Goal: Check status: Check status

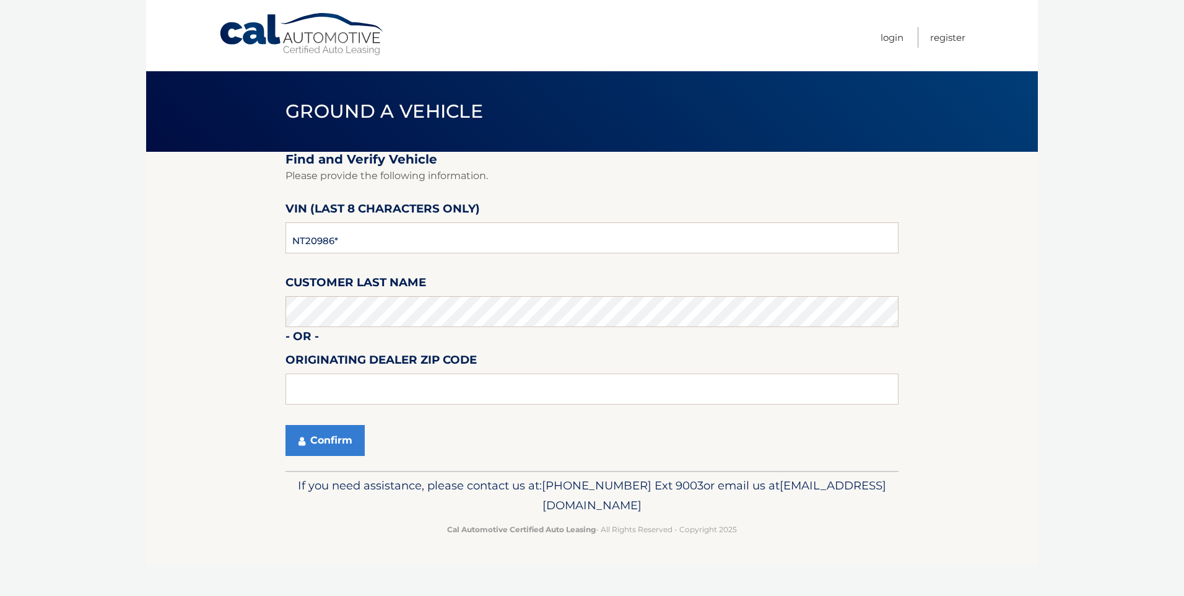
type input "NT209869"
click at [325, 427] on button "Confirm" at bounding box center [325, 440] width 79 height 31
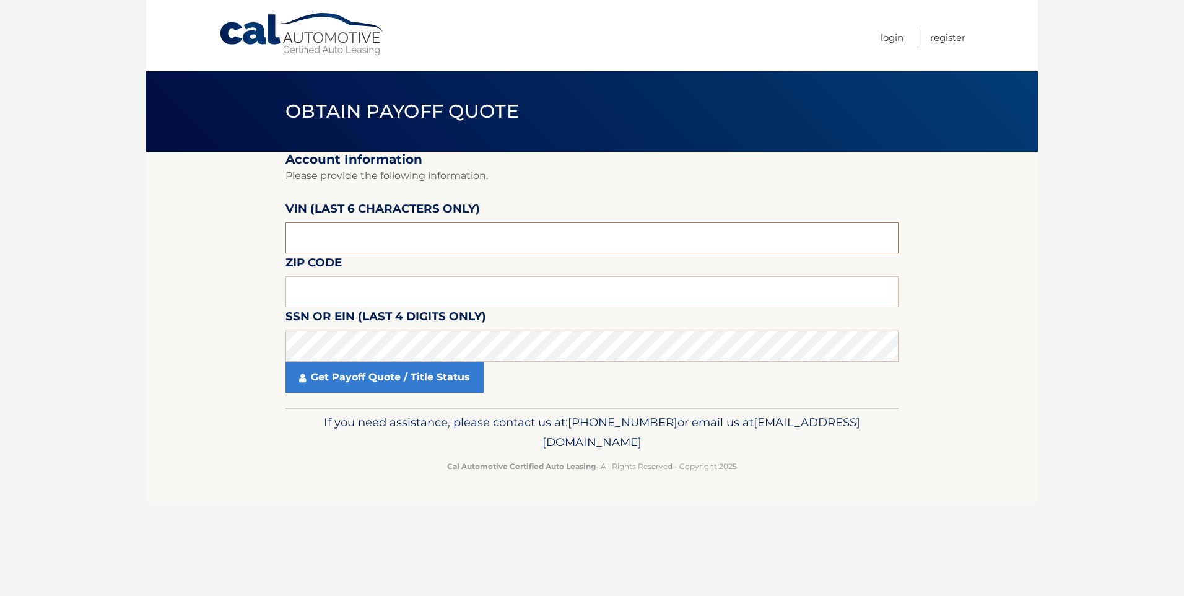
click at [355, 230] on input "text" at bounding box center [592, 237] width 613 height 31
click at [310, 296] on input "text" at bounding box center [592, 291] width 613 height 31
click at [325, 233] on input "text" at bounding box center [592, 237] width 613 height 31
click at [321, 239] on input "text" at bounding box center [592, 237] width 613 height 31
click at [318, 235] on input "text" at bounding box center [592, 237] width 613 height 31
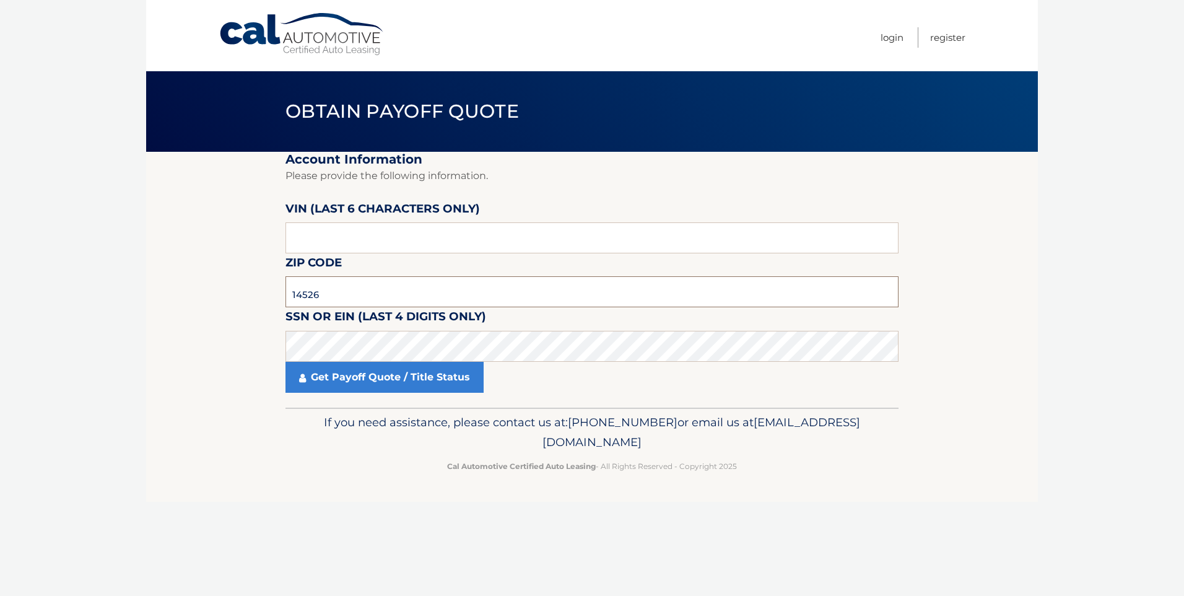
type input "14526"
click at [321, 233] on input "text" at bounding box center [592, 237] width 613 height 31
type input "209869"
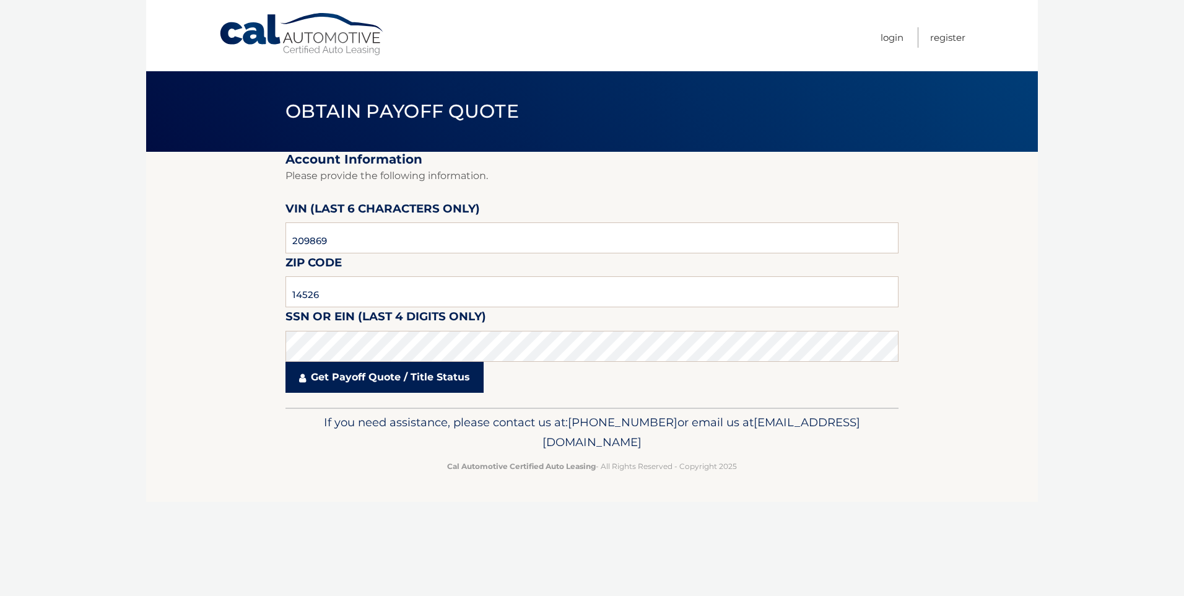
click at [366, 381] on link "Get Payoff Quote / Title Status" at bounding box center [385, 377] width 198 height 31
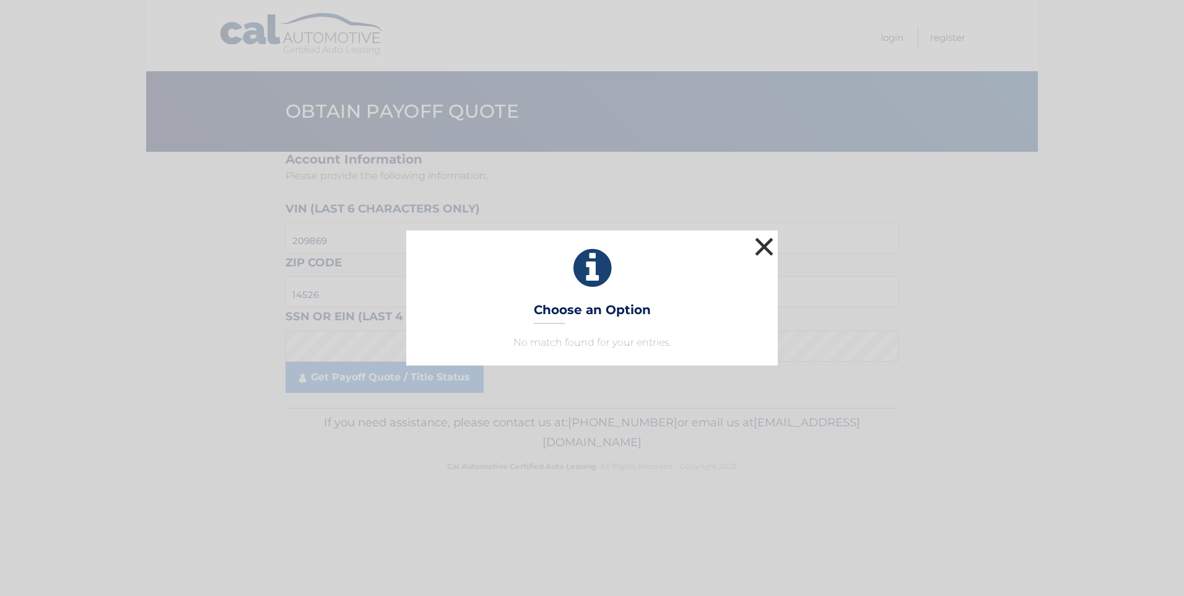
click at [766, 246] on button "×" at bounding box center [764, 246] width 25 height 25
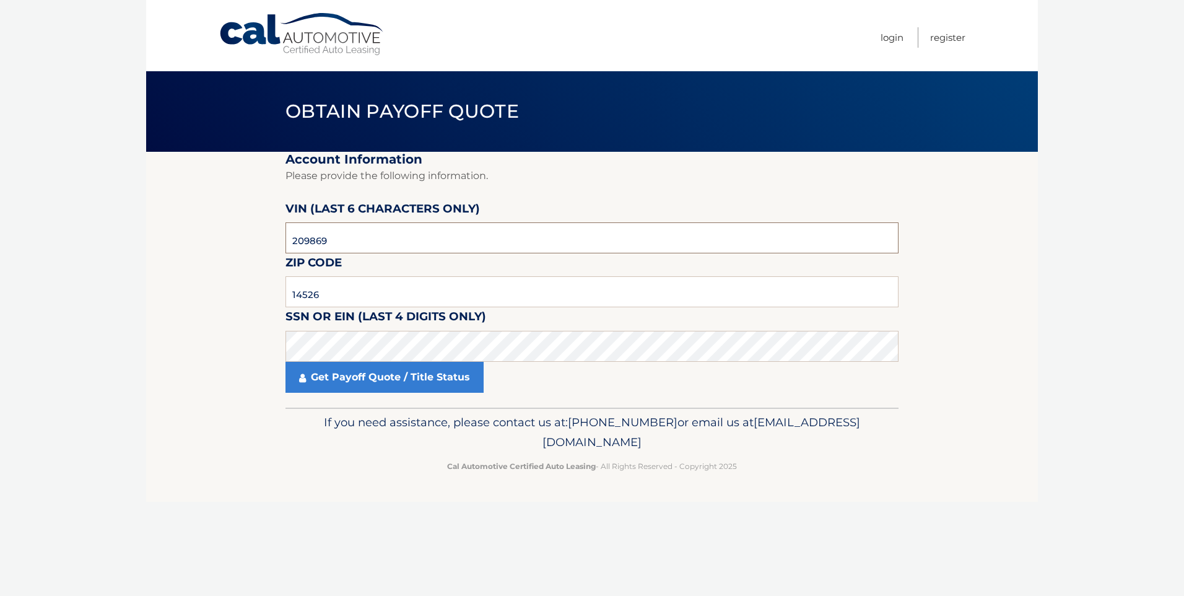
drag, startPoint x: 354, startPoint y: 240, endPoint x: 215, endPoint y: 234, distance: 139.5
click at [215, 234] on section "Account Information Please provide the following information. [PERSON_NAME] (la…" at bounding box center [592, 280] width 892 height 256
click at [356, 288] on input "14526" at bounding box center [592, 291] width 613 height 31
click at [352, 385] on link "Get Payoff Quote / Title Status" at bounding box center [385, 377] width 198 height 31
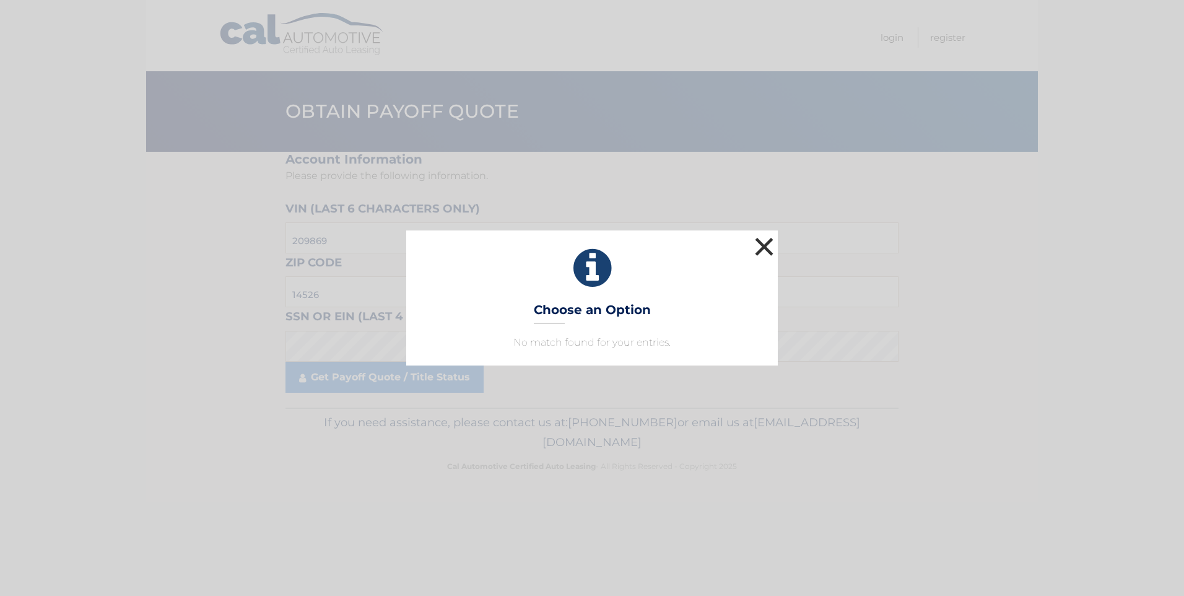
click at [762, 252] on button "×" at bounding box center [764, 246] width 25 height 25
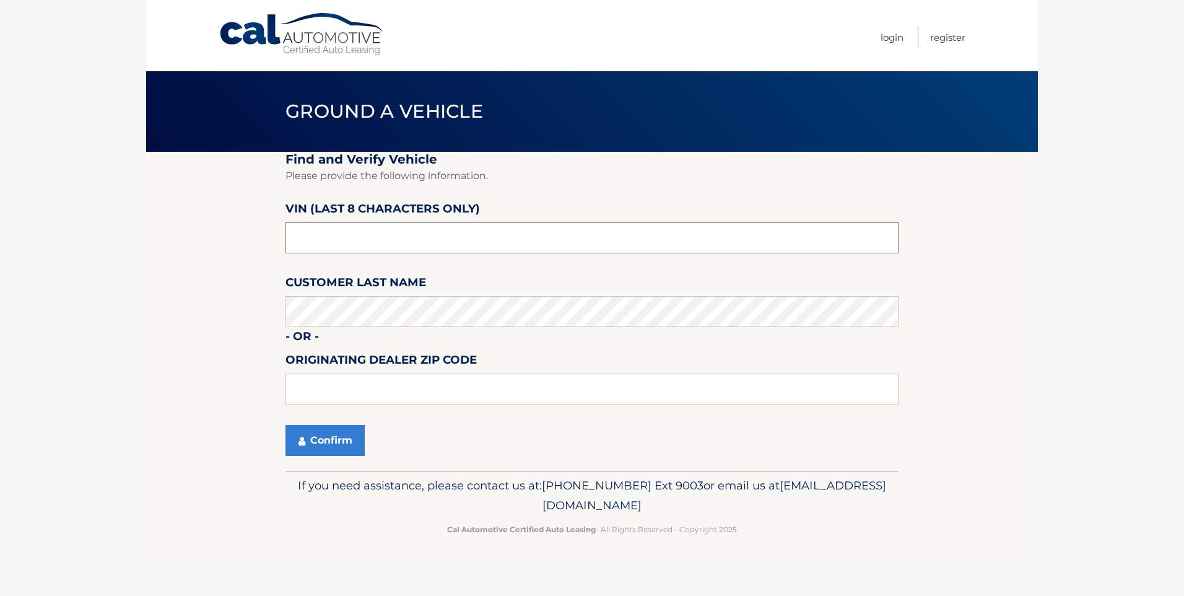
click at [398, 245] on input "text" at bounding box center [592, 237] width 613 height 31
